Goal: Book appointment/travel/reservation

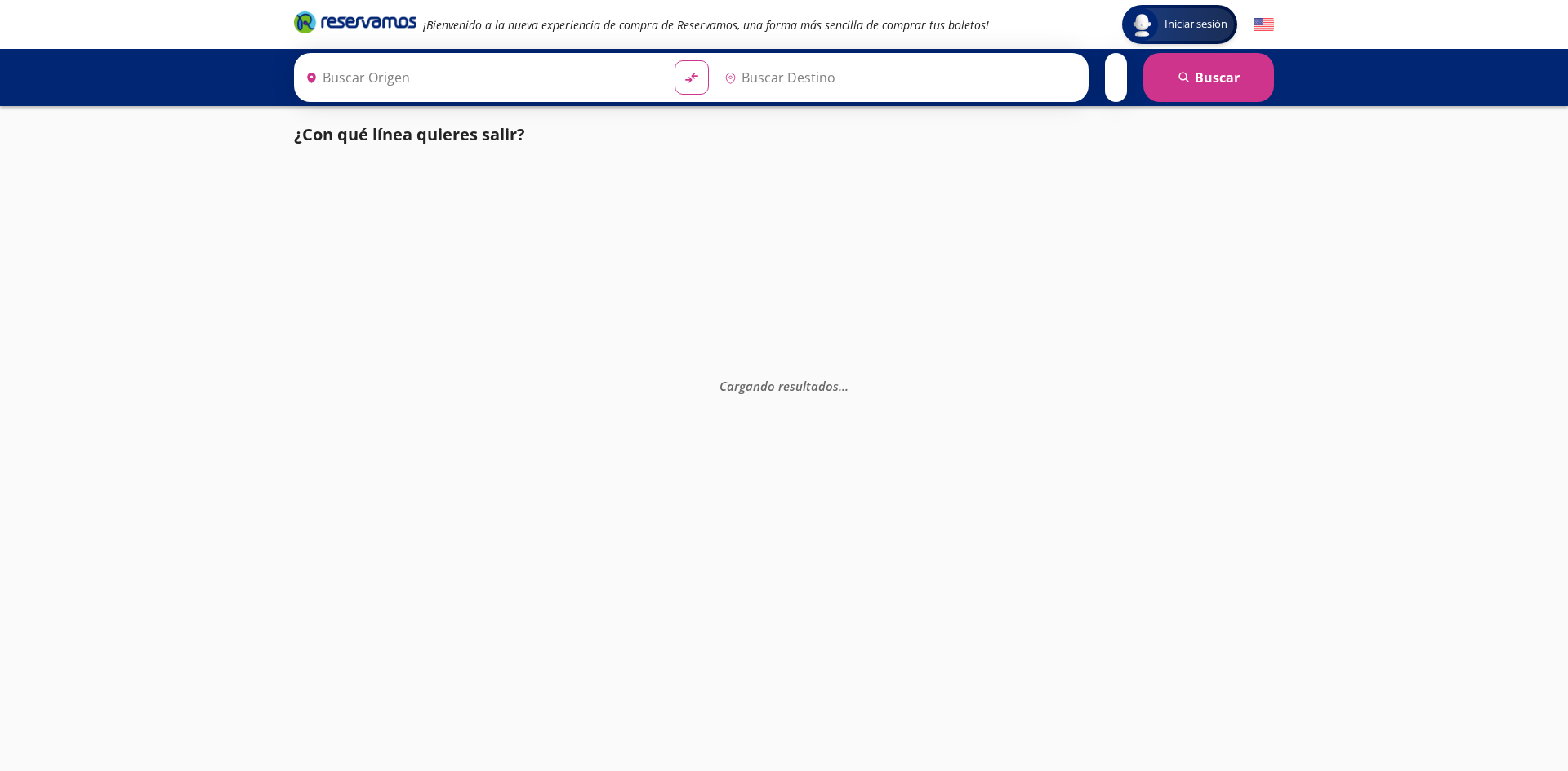
type input "[GEOGRAPHIC_DATA], [GEOGRAPHIC_DATA]"
type input "Maravatío, [GEOGRAPHIC_DATA]"
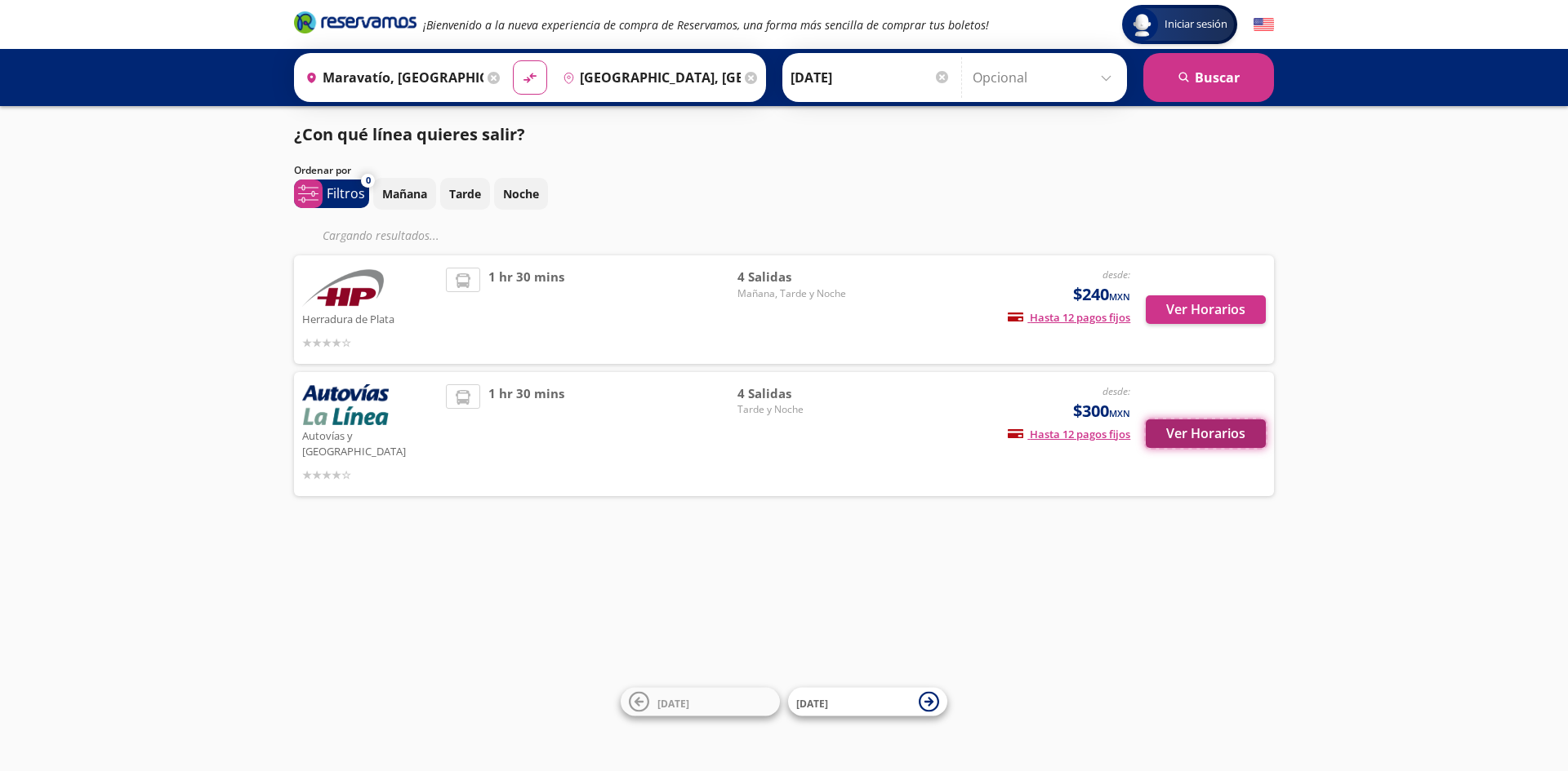
click at [1199, 429] on button "Ver Horarios" at bounding box center [1205, 433] width 120 height 29
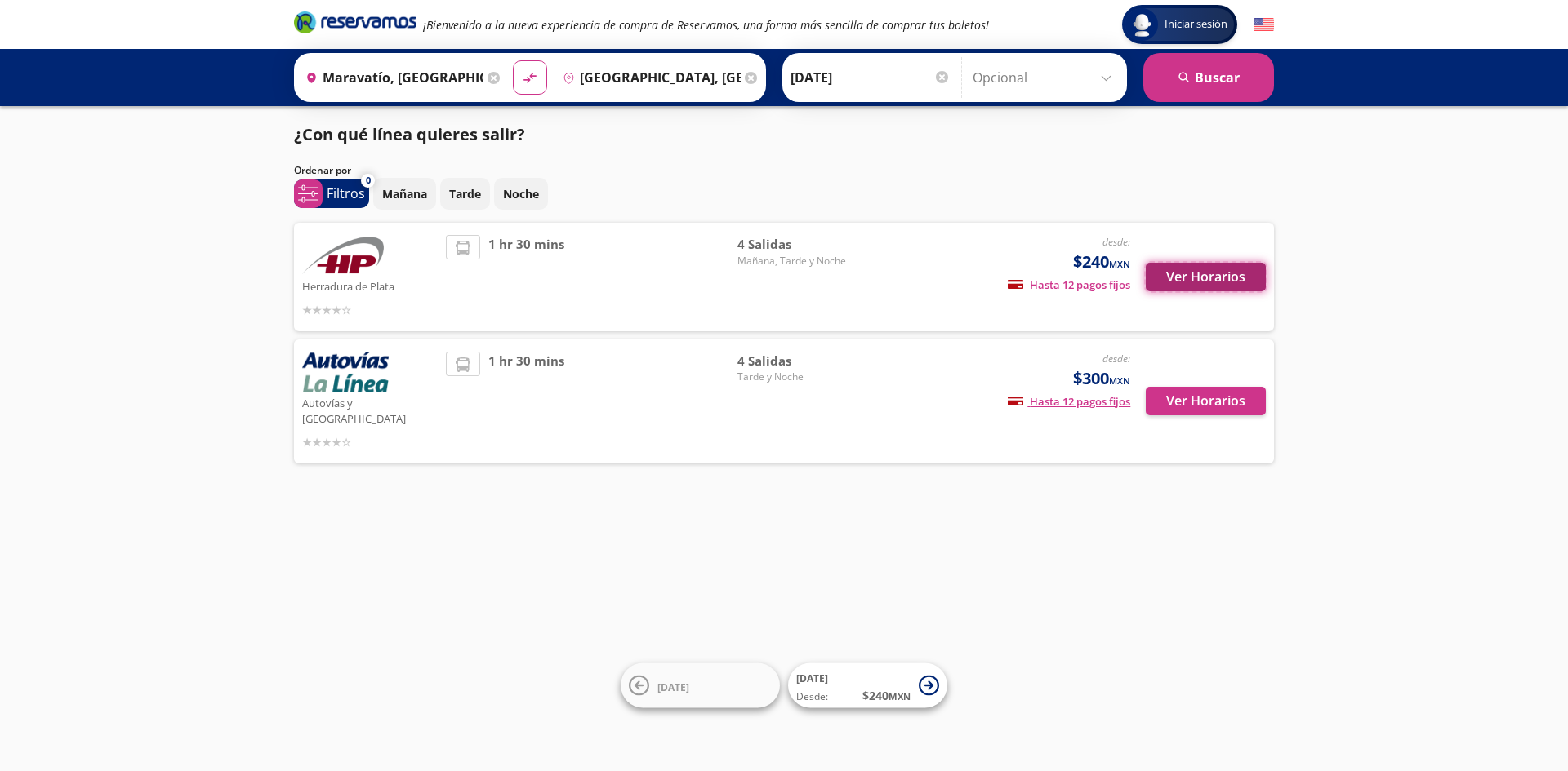
click at [1206, 271] on button "Ver Horarios" at bounding box center [1205, 277] width 120 height 29
click at [1186, 399] on button "Ver Horarios" at bounding box center [1205, 401] width 120 height 29
click at [1208, 279] on button "Ver Horarios" at bounding box center [1205, 277] width 120 height 29
